Goal: Transaction & Acquisition: Purchase product/service

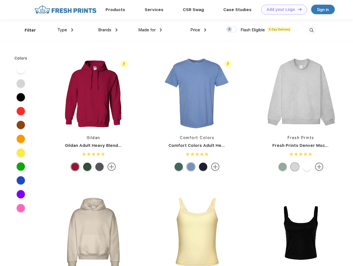
click at [282, 9] on link "Add your Logo Design Tool" at bounding box center [284, 10] width 46 height 10
click at [0, 0] on div "Design Tool" at bounding box center [0, 0] width 0 height 0
click at [297, 9] on link "Add your Logo Design Tool" at bounding box center [284, 10] width 46 height 10
click at [27, 30] on div "Filter" at bounding box center [30, 30] width 11 height 6
click at [65, 30] on span "Type" at bounding box center [62, 29] width 10 height 5
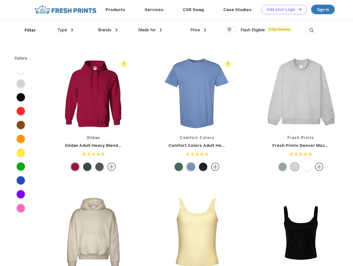
click at [108, 30] on span "Brands" at bounding box center [104, 29] width 13 height 5
click at [150, 30] on span "Made for" at bounding box center [146, 29] width 17 height 5
click at [198, 30] on span "Price" at bounding box center [195, 29] width 10 height 5
click at [231, 30] on div at bounding box center [231, 29] width 11 height 6
click at [229, 30] on input "checkbox" at bounding box center [228, 28] width 4 height 4
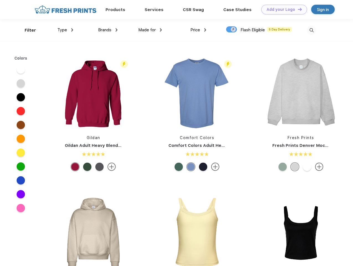
click at [311, 30] on img at bounding box center [311, 30] width 9 height 9
